Goal: Task Accomplishment & Management: Complete application form

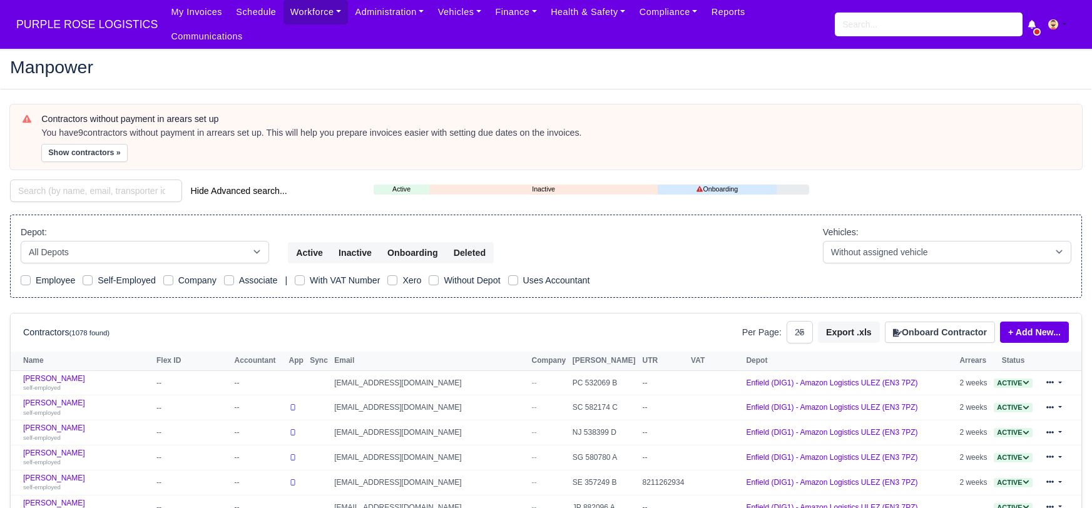
select select "25"
click at [900, 322] on button "Onboard Contractor" at bounding box center [940, 332] width 110 height 21
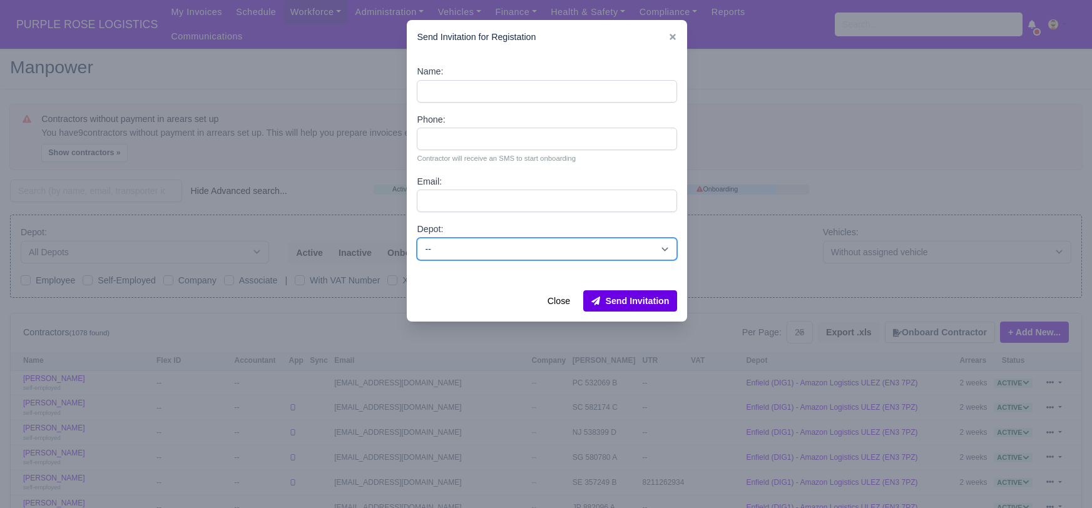
click at [471, 245] on select "-- Enfield (DIG1) - Amazon Logistics ULEZ (EN3 7PZ) Harlow (DHW1) - Amazon Logi…" at bounding box center [547, 249] width 260 height 23
select select "1"
click at [417, 238] on select "-- Enfield (DIG1) - Amazon Logistics ULEZ (EN3 7PZ) Harlow (DHW1) - Amazon Logi…" at bounding box center [547, 249] width 260 height 23
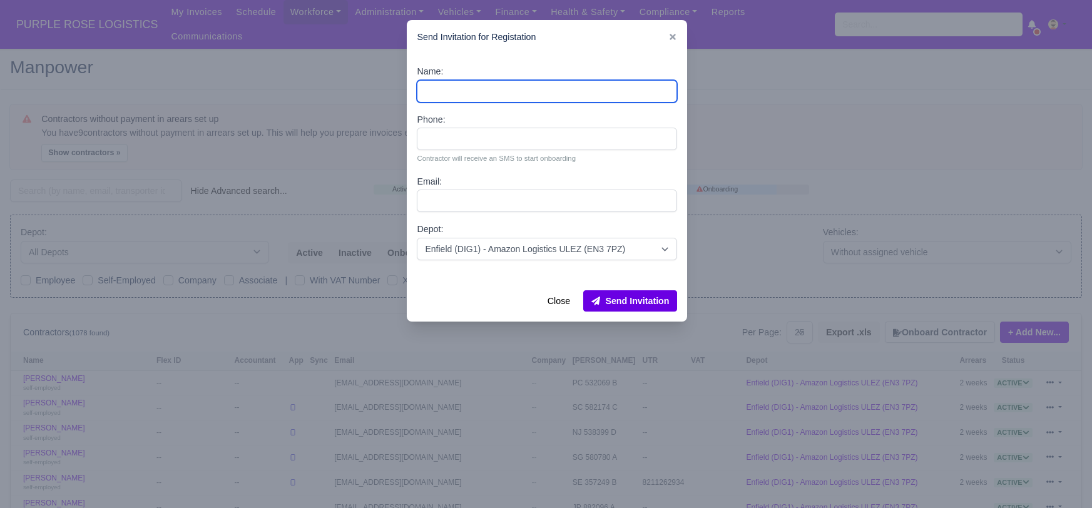
paste input "[PERSON_NAME]"
type input "[PERSON_NAME]"
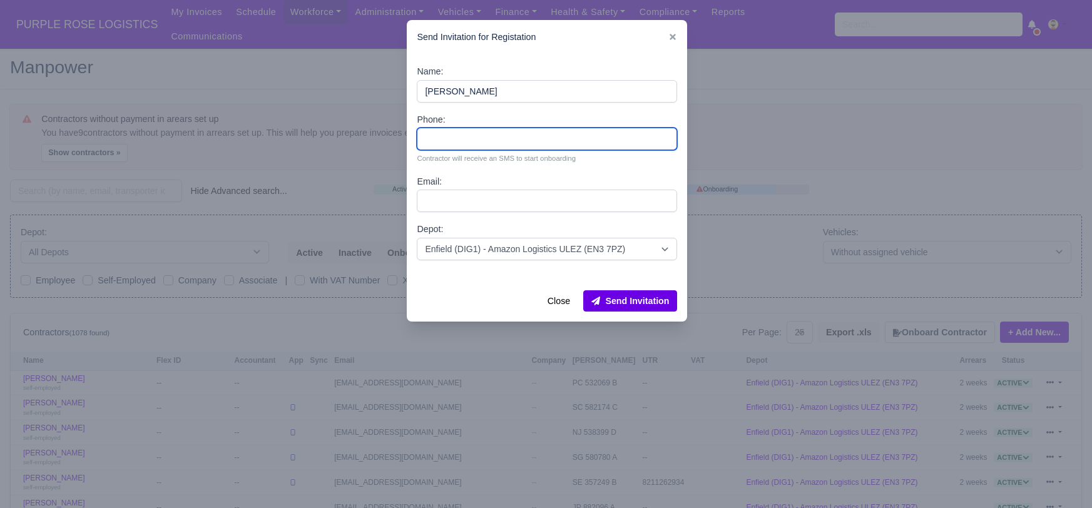
paste input "7501440679"
type input "7501440679"
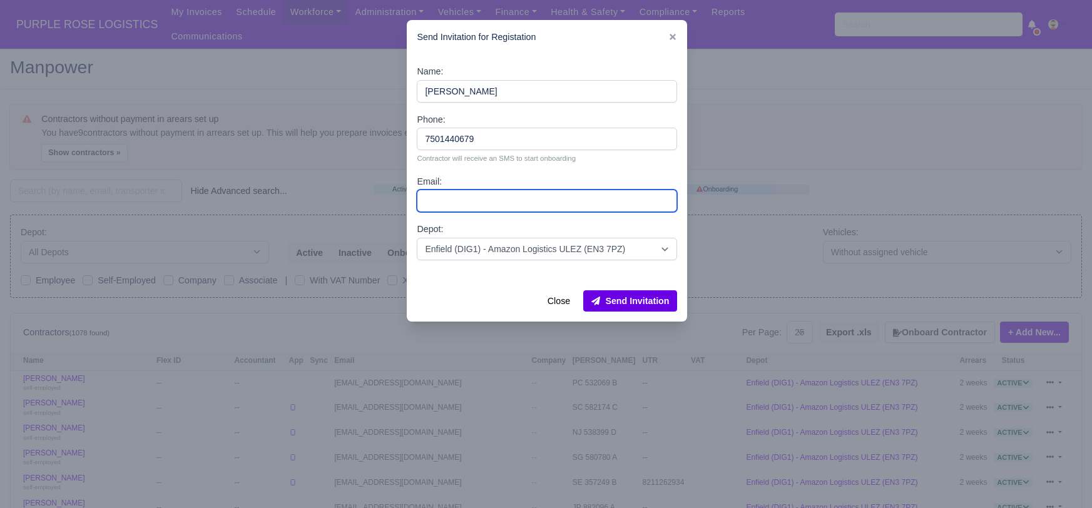
paste input "[EMAIL_ADDRESS][DOMAIN_NAME]"
type input "[EMAIL_ADDRESS][DOMAIN_NAME]"
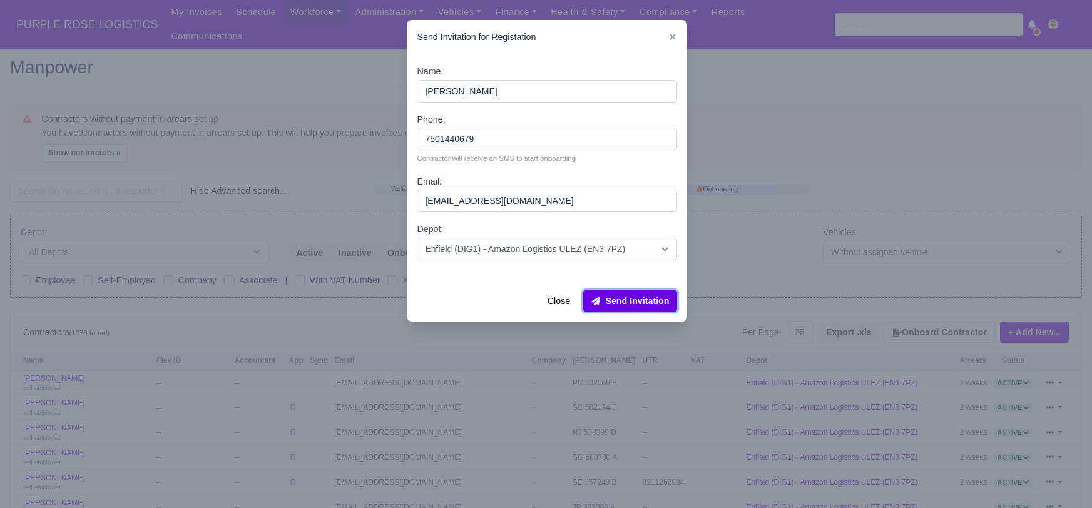
click at [640, 301] on button "Send Invitation" at bounding box center [630, 300] width 94 height 21
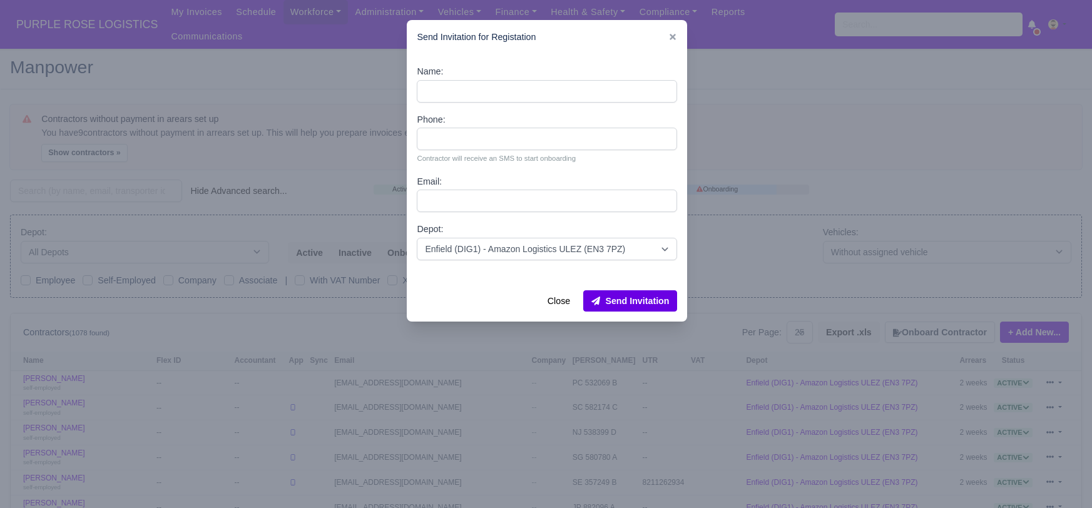
click at [101, 175] on div at bounding box center [546, 254] width 1092 height 508
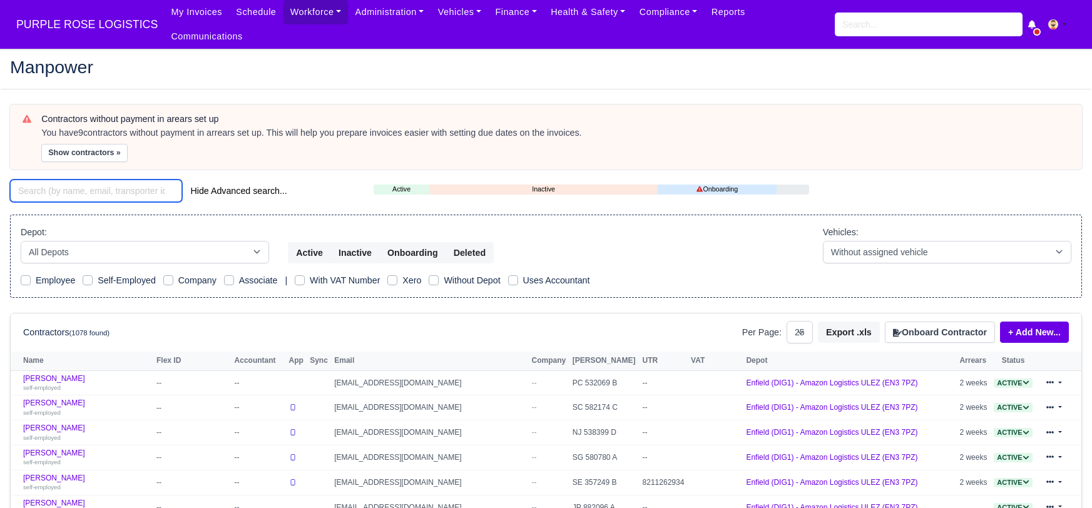
click at [98, 180] on input "search" at bounding box center [96, 191] width 172 height 23
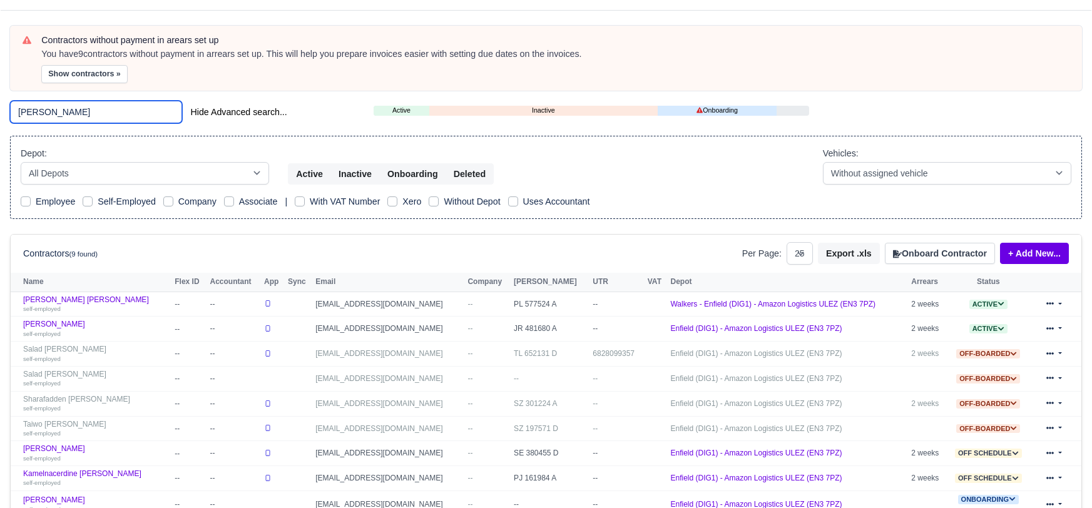
scroll to position [158, 0]
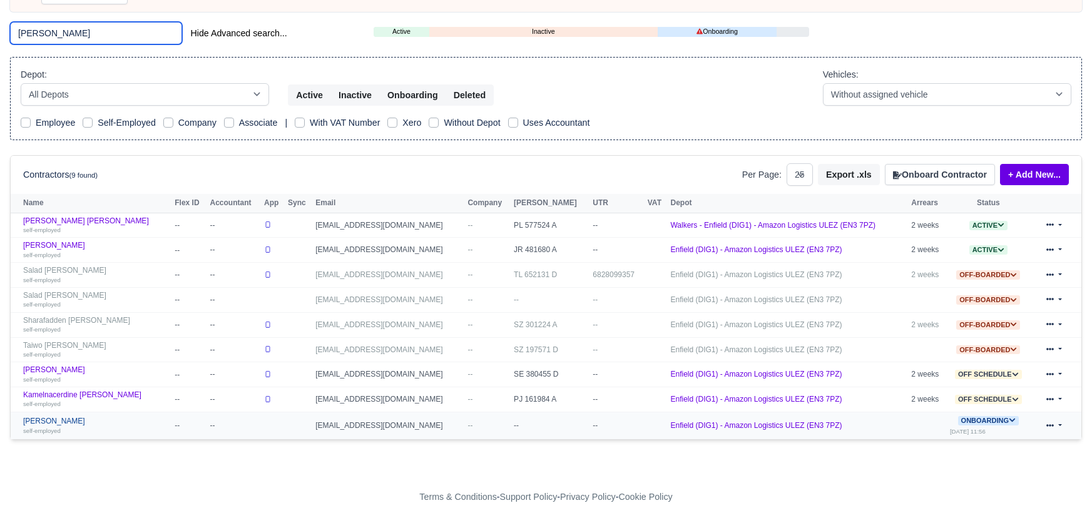
type input "[PERSON_NAME]"
click at [58, 417] on link "[PERSON_NAME] self-employed" at bounding box center [95, 426] width 145 height 18
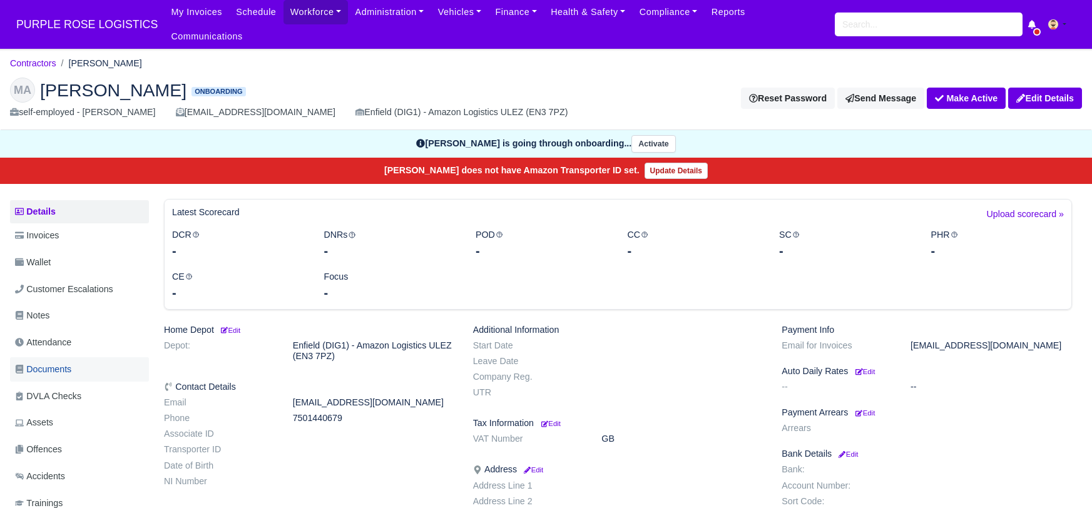
click at [56, 362] on span "Documents" at bounding box center [43, 369] width 56 height 14
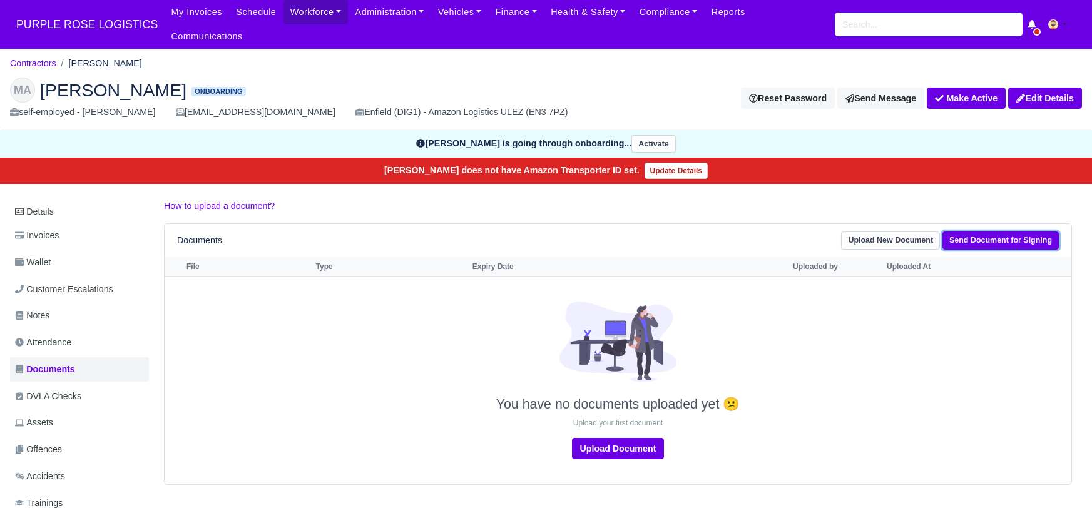
click at [982, 232] on link "Send Document for Signing" at bounding box center [1001, 241] width 116 height 18
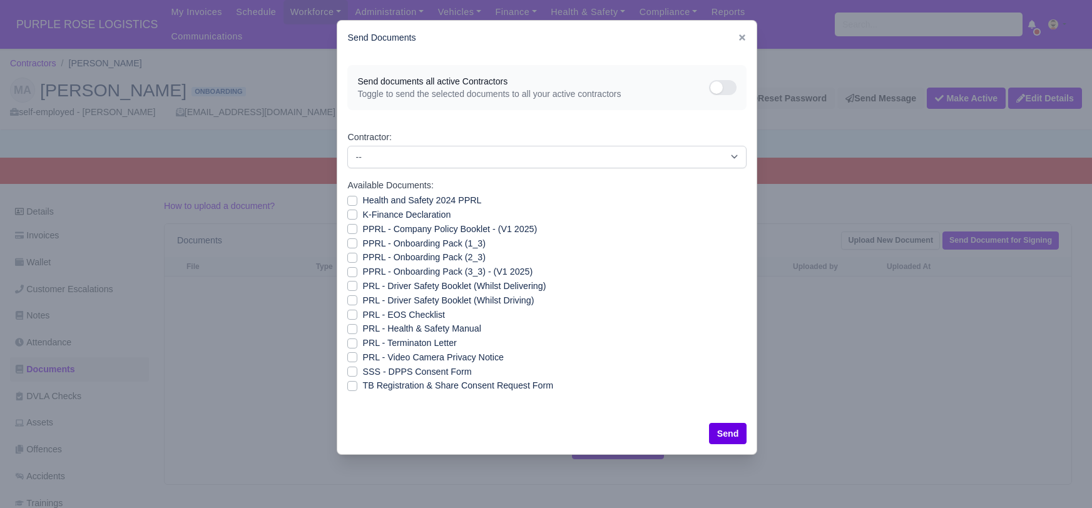
click at [362, 374] on label "SSS - DPPS Consent Form" at bounding box center [416, 372] width 109 height 14
click at [354, 374] on input "SSS - DPPS Consent Form" at bounding box center [352, 370] width 10 height 10
checkbox input "true"
click at [724, 426] on button "Send" at bounding box center [728, 433] width 38 height 21
